Goal: Information Seeking & Learning: Learn about a topic

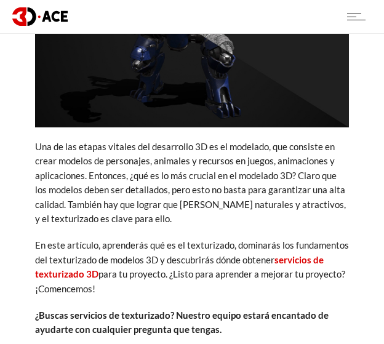
scroll to position [492, 0]
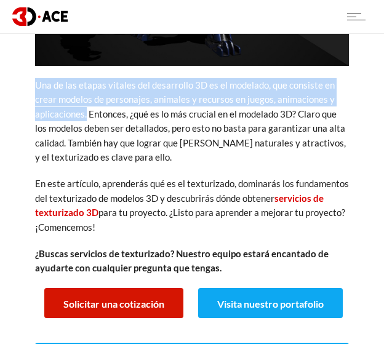
drag, startPoint x: 33, startPoint y: 86, endPoint x: 87, endPoint y: 120, distance: 63.7
copy font "Una de las etapas vitales del desarrollo 3D es el modelado, que consiste en cre…"
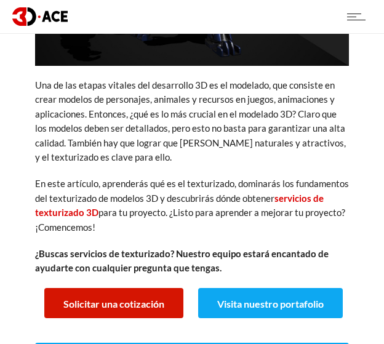
click at [294, 130] on font "Una de las etapas vitales del desarrollo 3D es el modelado, que consiste en cre…" at bounding box center [190, 120] width 311 height 83
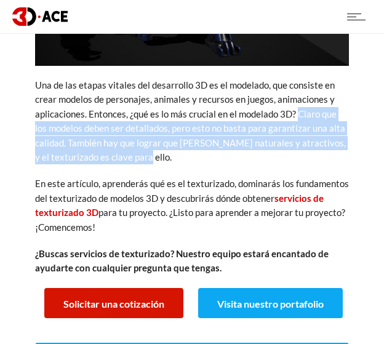
drag, startPoint x: 297, startPoint y: 114, endPoint x: 164, endPoint y: 153, distance: 139.2
click at [164, 153] on p "Una de las etapas vitales del desarrollo 3D es el modelado, que consiste en cre…" at bounding box center [192, 121] width 314 height 86
copy font "Claro que los modelos deben ser detallados, pero esto no basta para garantizar …"
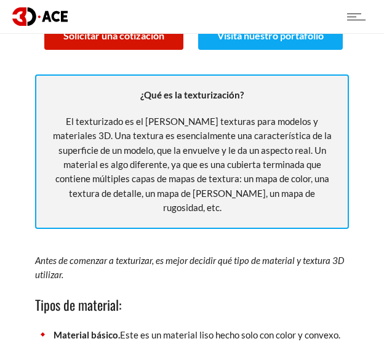
scroll to position [800, 0]
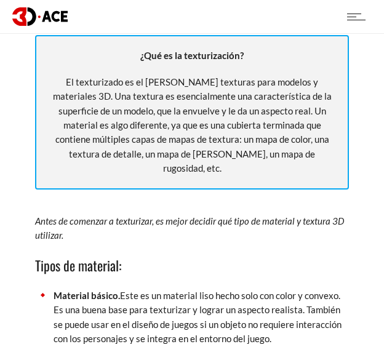
click at [222, 146] on p "El texturizado es el [PERSON_NAME] texturas para modelos y materiales 3D. Una t…" at bounding box center [192, 125] width 287 height 101
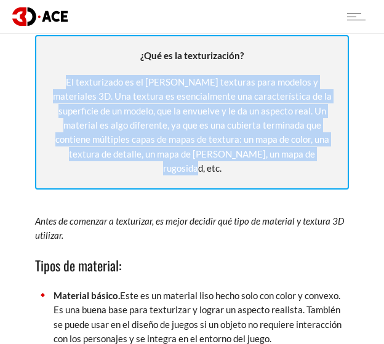
drag, startPoint x: 51, startPoint y: 83, endPoint x: 274, endPoint y: 150, distance: 233.0
click at [281, 151] on p "El texturizado es el [PERSON_NAME] texturas para modelos y materiales 3D. Una t…" at bounding box center [192, 125] width 287 height 101
click at [145, 107] on font "El texturizado es el [PERSON_NAME] texturas para modelos y materiales 3D. Una t…" at bounding box center [192, 124] width 279 height 97
copy font "El texturizado es el [PERSON_NAME] texturas para modelos y materiales 3D. Una t…"
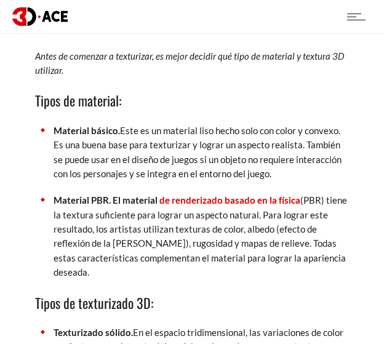
scroll to position [985, 0]
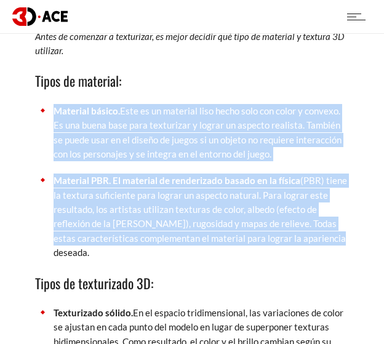
drag, startPoint x: 98, startPoint y: 241, endPoint x: 44, endPoint y: 86, distance: 164.8
copy ul "Material básico. Este es un material liso hecho solo con color y convexo. Es un…"
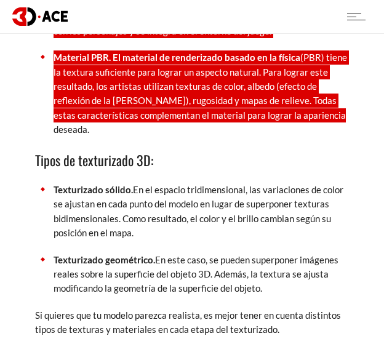
scroll to position [1231, 0]
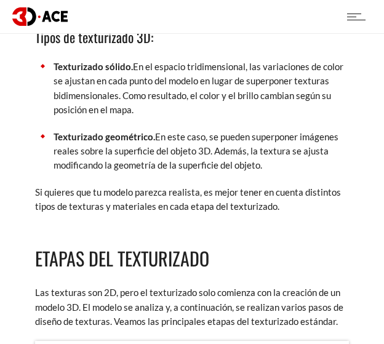
drag, startPoint x: 214, startPoint y: 155, endPoint x: 254, endPoint y: 150, distance: 40.3
click at [216, 154] on font "En este caso, se pueden superponer imágenes reales sobre la superficie del obje…" at bounding box center [196, 151] width 285 height 40
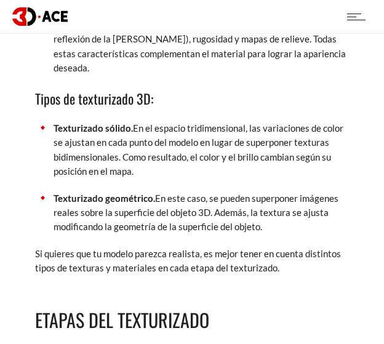
click at [283, 213] on p "Texturizado geométrico. En este caso, se pueden superponer imágenes reales sobr…" at bounding box center [201, 212] width 295 height 43
drag, startPoint x: 271, startPoint y: 214, endPoint x: 31, endPoint y: 86, distance: 271.4
copy div "Tipos de texturizado 3D: Texturizado sólido. En el espacio tridimensional, las …"
